Goal: Navigation & Orientation: Go to known website

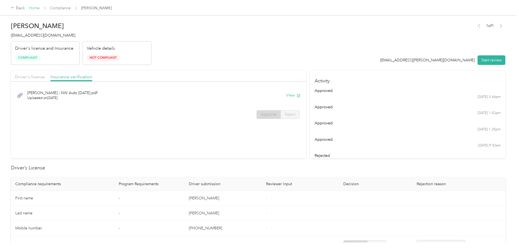
click at [32, 10] on link "Home" at bounding box center [34, 8] width 11 height 5
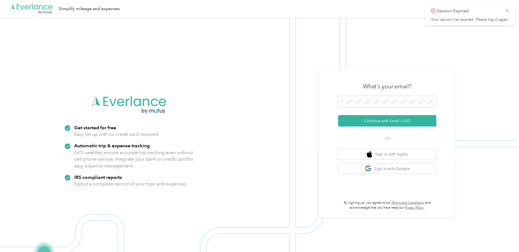
click at [59, 14] on div ".cls-1 { fill: #00adee; } .cls-2 { fill: #fff; } .cls-3 { fill: #707372; } .cls…" at bounding box center [258, 8] width 516 height 17
